Goal: Navigation & Orientation: Find specific page/section

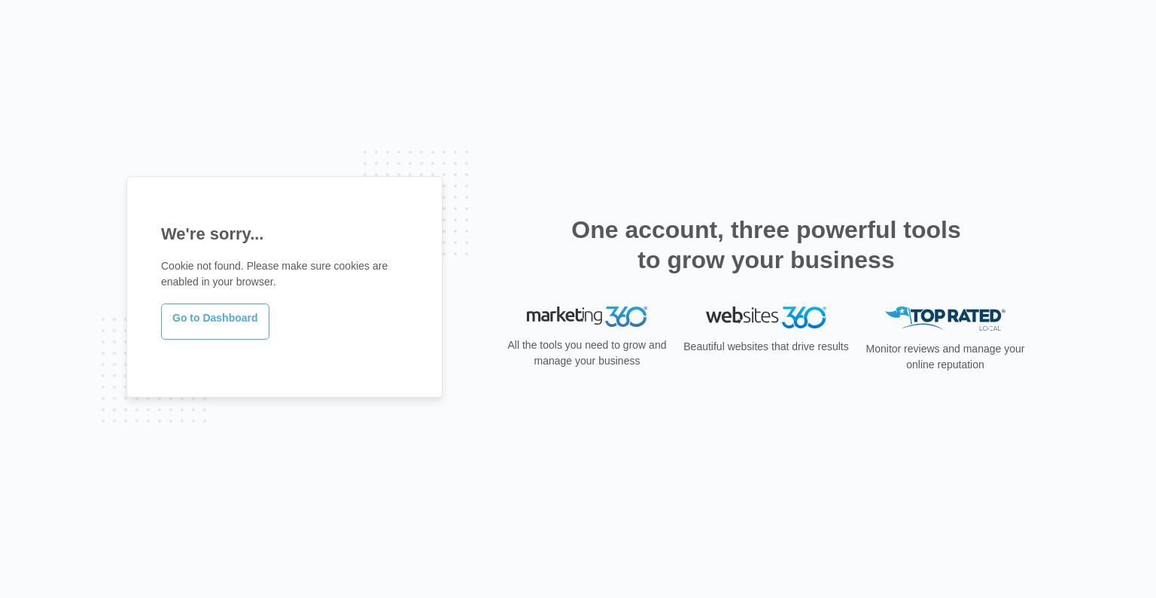
click at [237, 329] on link "Go to Dashboard" at bounding box center [215, 321] width 108 height 36
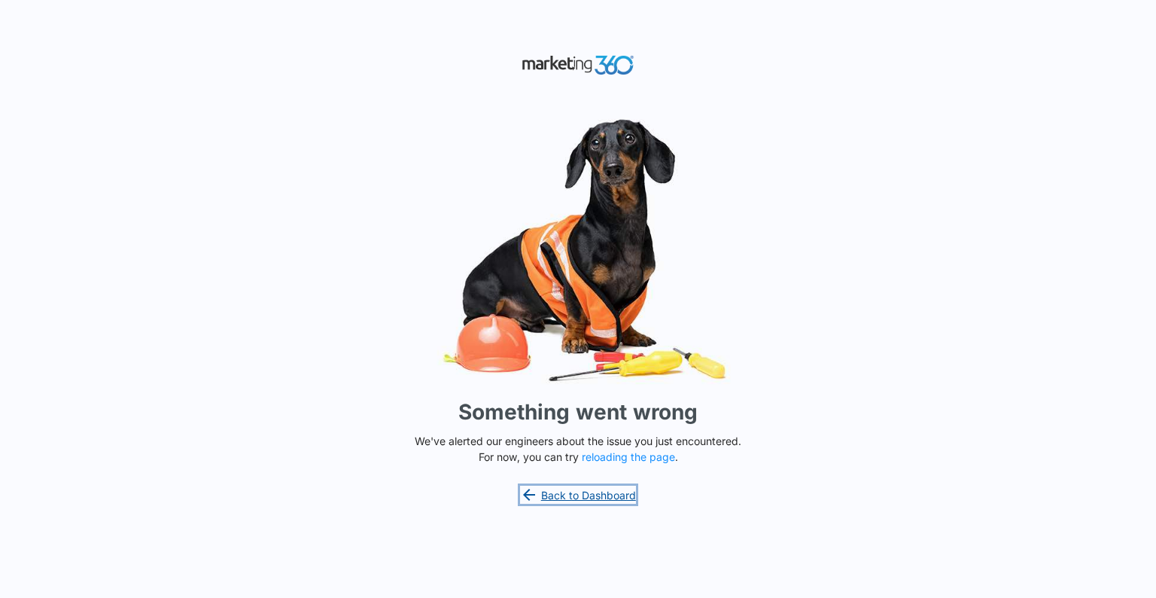
click at [569, 493] on link "Back to Dashboard" at bounding box center [578, 495] width 116 height 18
click at [618, 460] on button "reloading the page" at bounding box center [628, 457] width 93 height 12
click at [577, 495] on link "Back to Dashboard" at bounding box center [578, 495] width 116 height 18
